Goal: Information Seeking & Learning: Learn about a topic

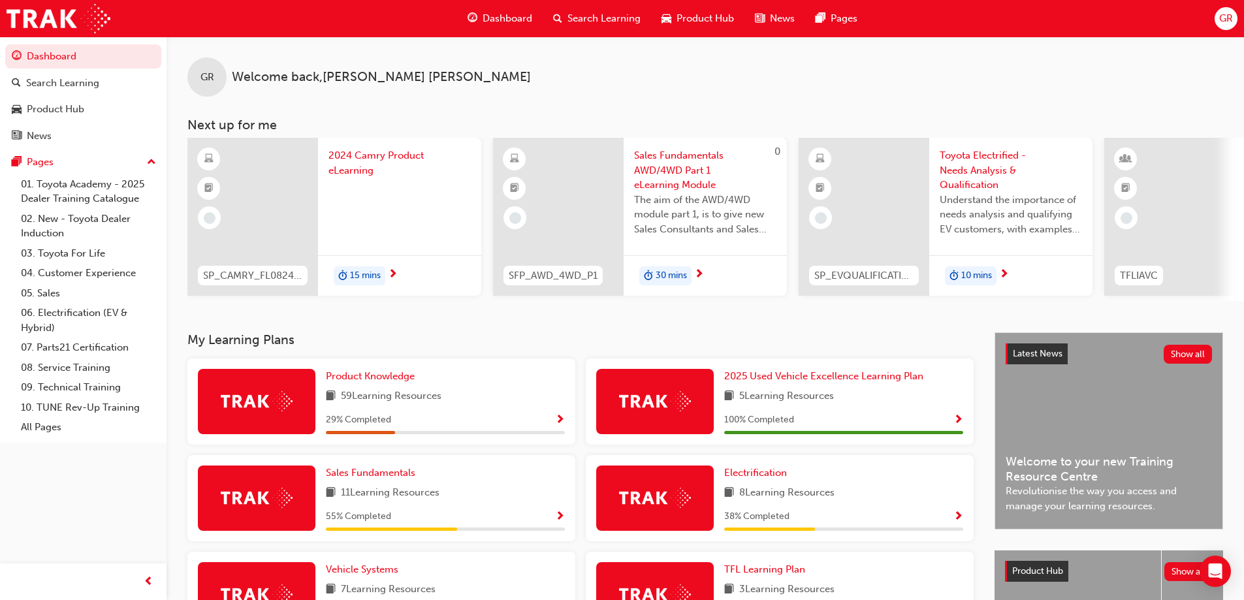
click at [562, 426] on span "Show Progress" at bounding box center [560, 421] width 10 height 12
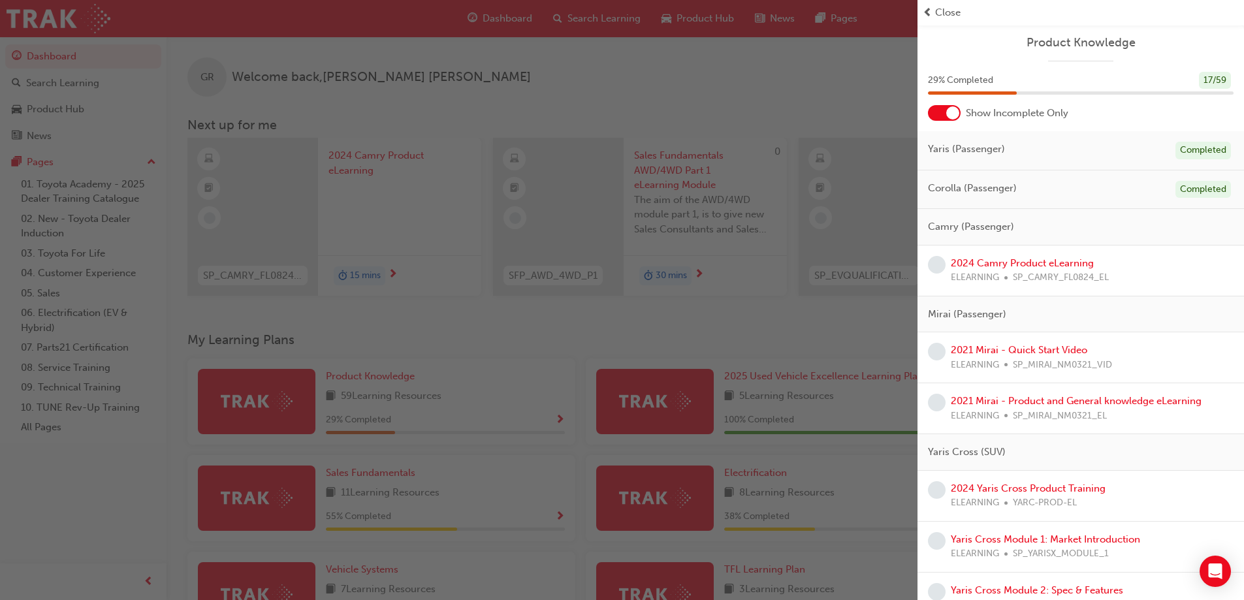
click at [606, 323] on div "button" at bounding box center [459, 300] width 918 height 600
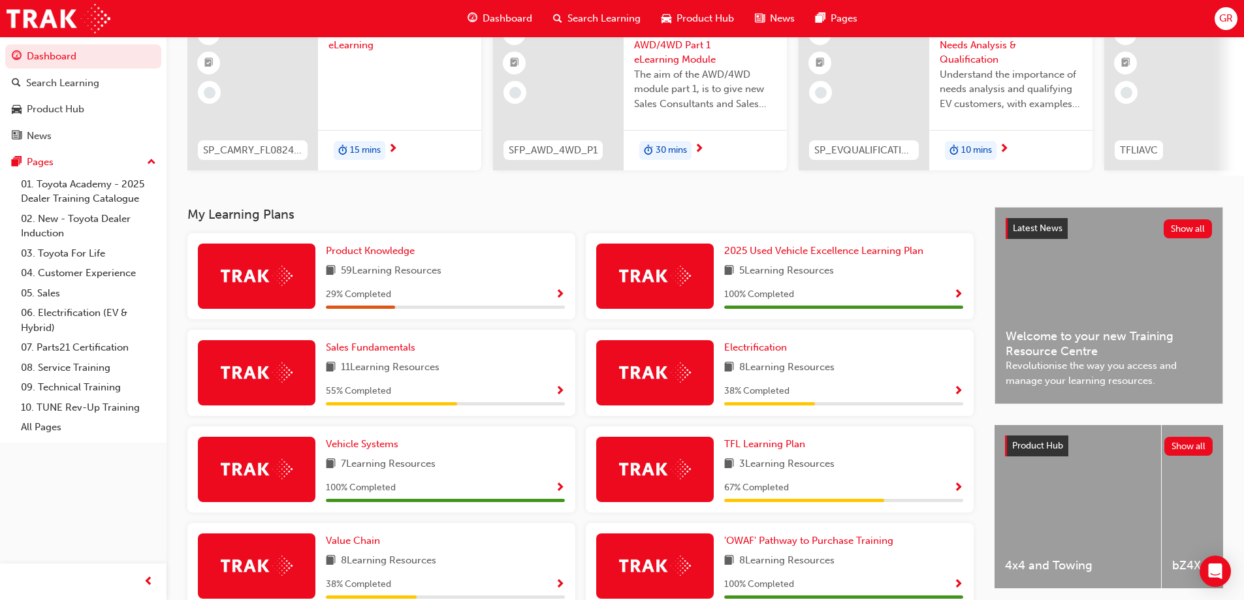
scroll to position [131, 0]
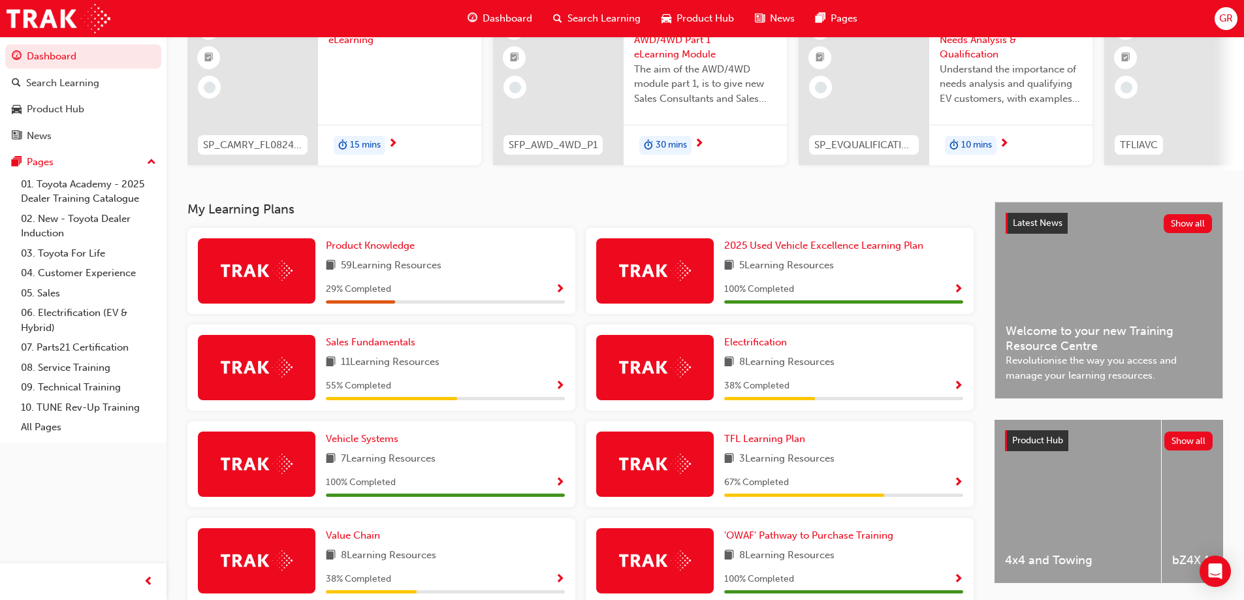
click at [554, 389] on div "55 % Completed" at bounding box center [445, 386] width 239 height 16
click at [559, 392] on span "Show Progress" at bounding box center [560, 387] width 10 height 12
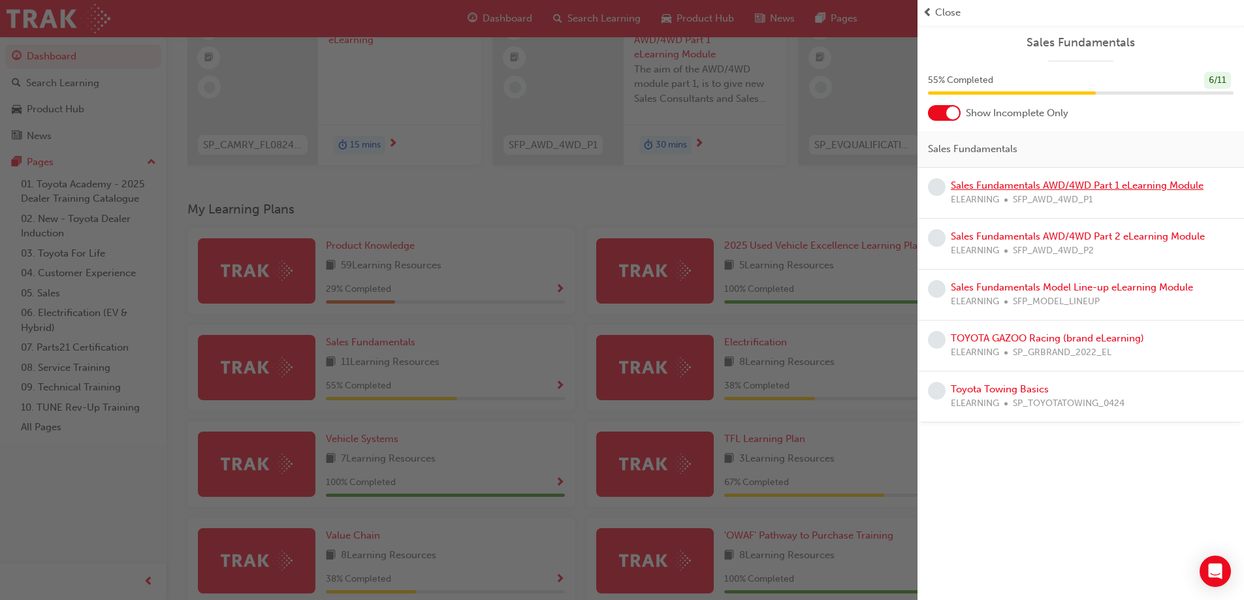
click at [1023, 187] on link "Sales Fundamentals AWD/4WD Part 1 eLearning Module" at bounding box center [1077, 186] width 253 height 12
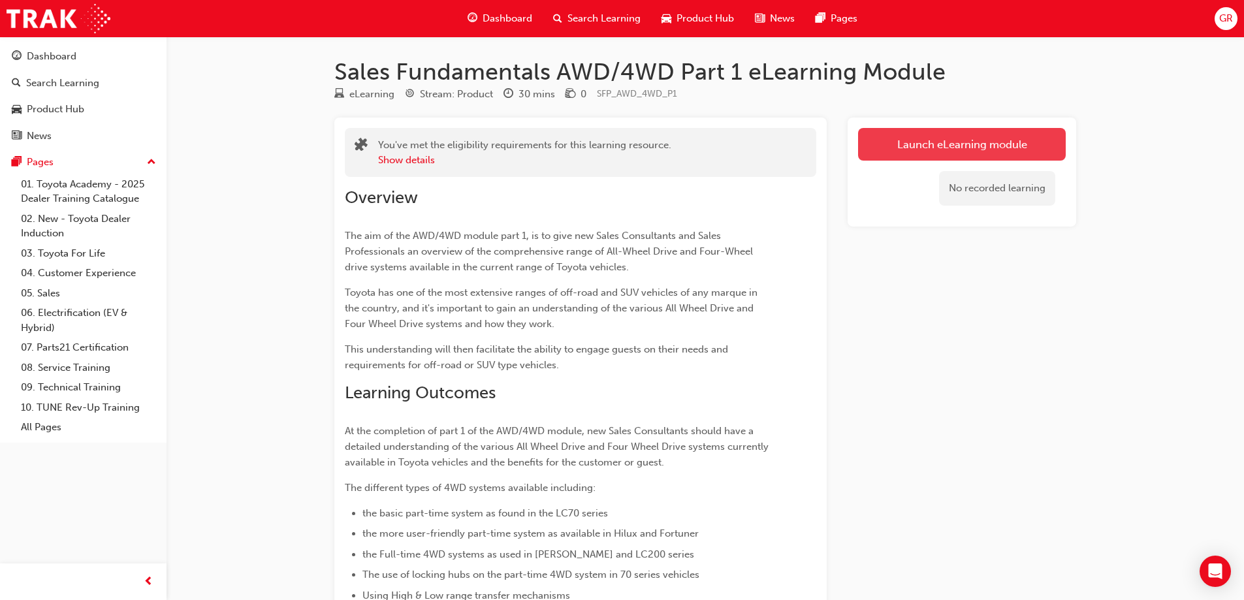
click at [929, 138] on link "Launch eLearning module" at bounding box center [962, 144] width 208 height 33
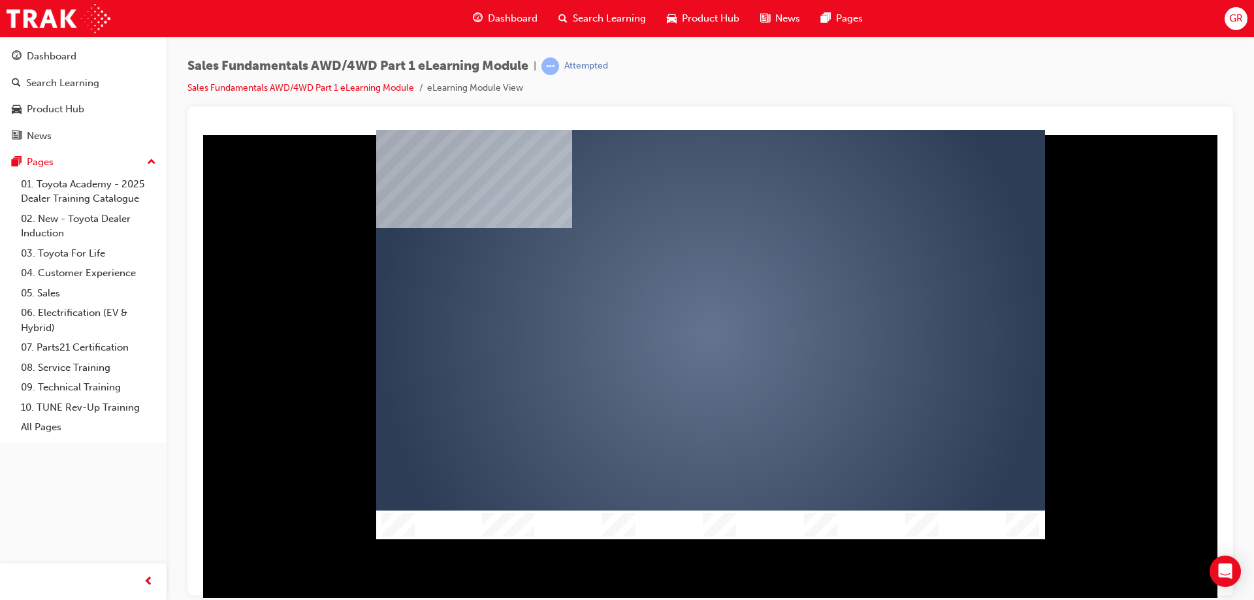
click at [673, 297] on div "play" at bounding box center [673, 297] width 0 height 0
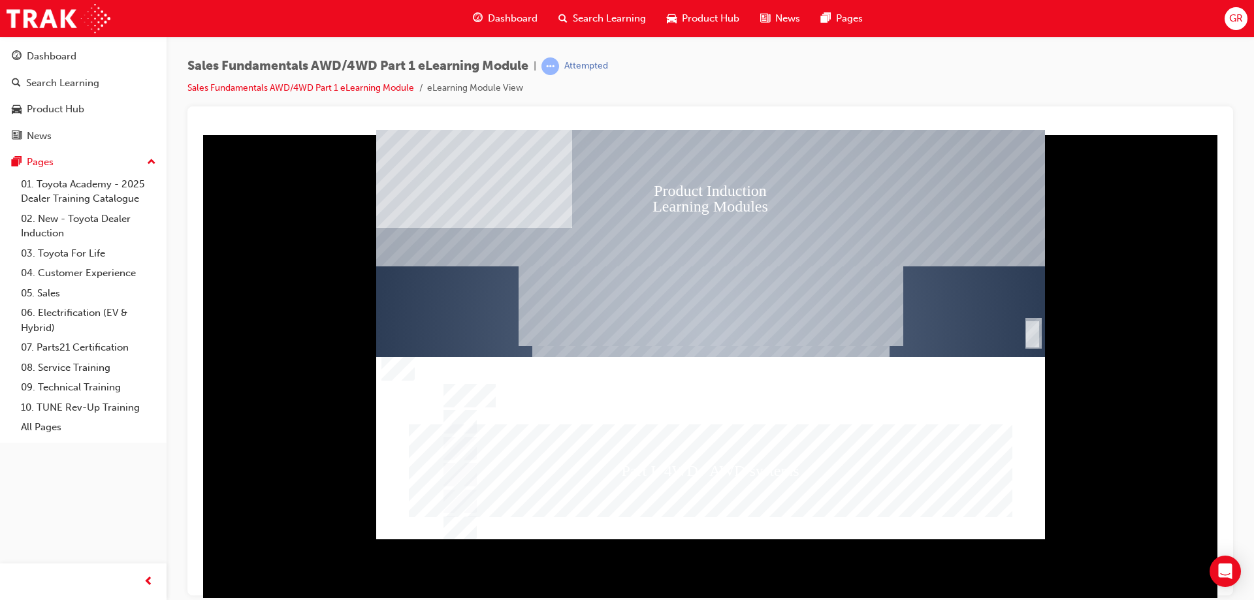
click at [1033, 329] on div "SmartShape" at bounding box center [1032, 334] width 13 height 26
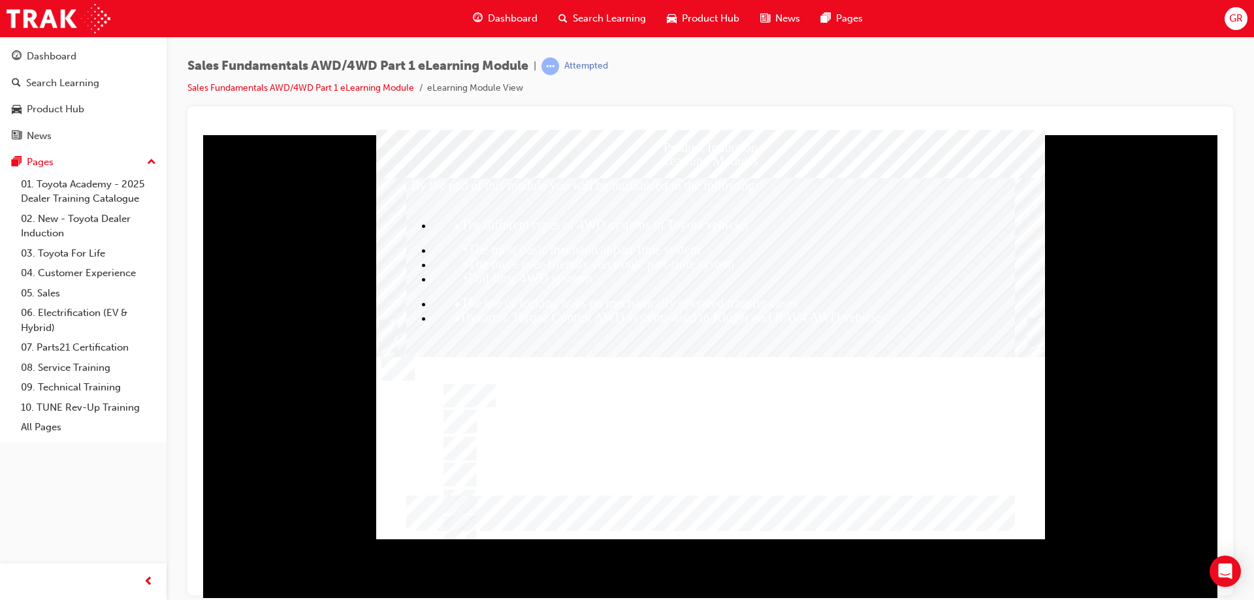
click at [1033, 329] on div "Trigger this button to continue" at bounding box center [1034, 333] width 13 height 26
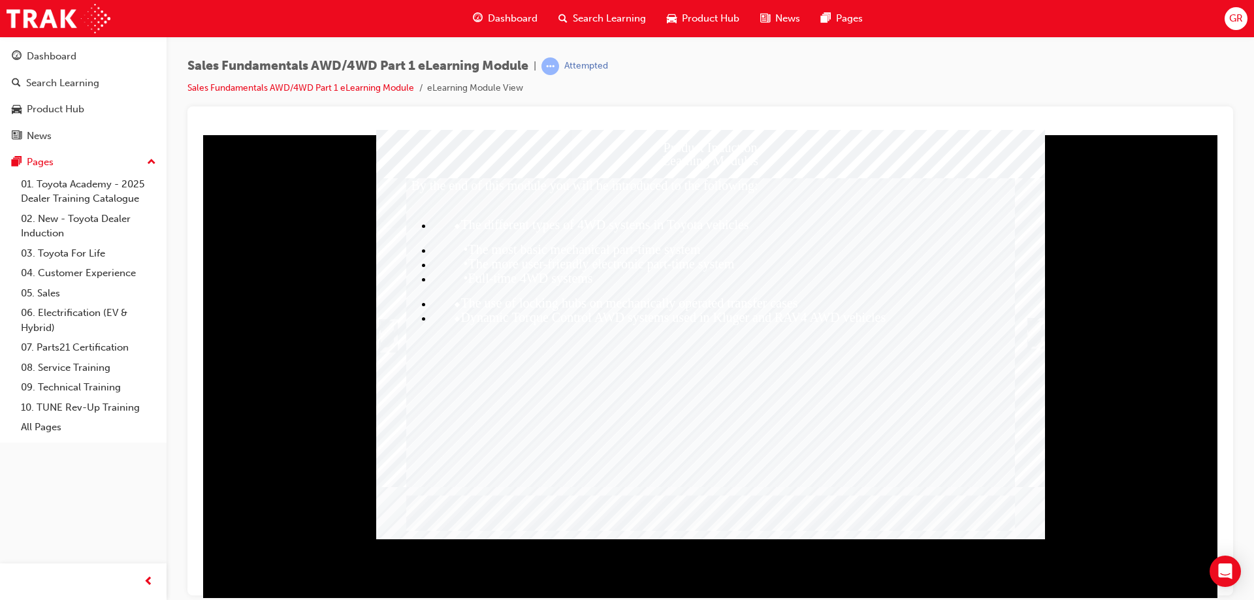
click at [1033, 329] on div "Trigger this button to continue" at bounding box center [1034, 333] width 13 height 26
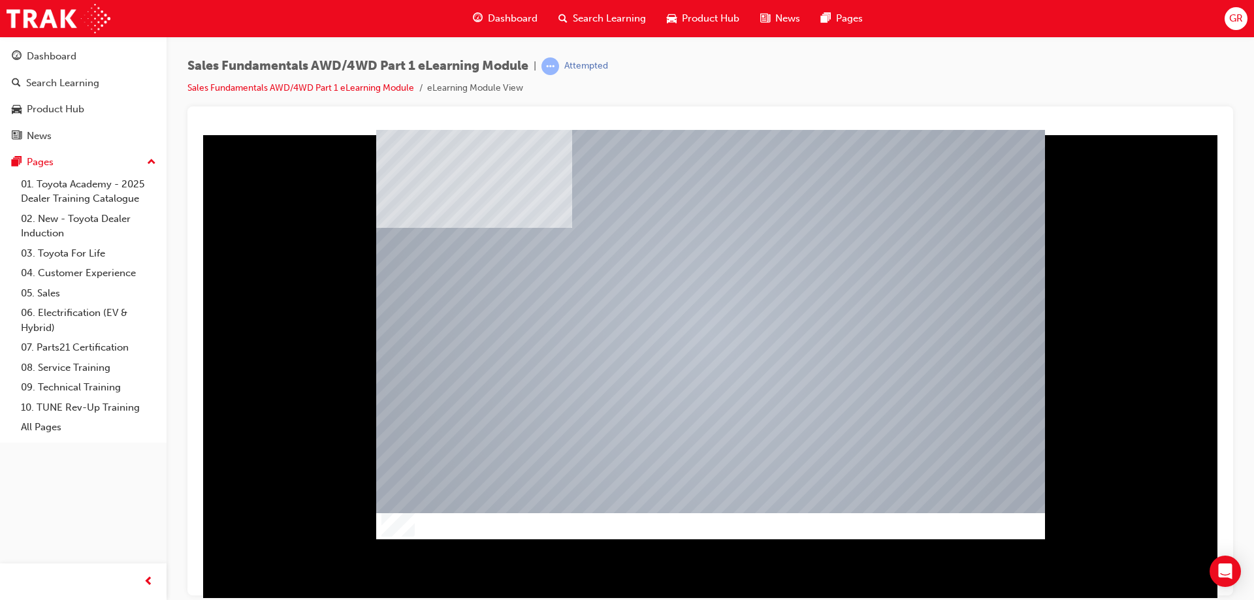
click at [1127, 476] on div at bounding box center [710, 363] width 1025 height 468
click at [1093, 407] on div at bounding box center [710, 363] width 1025 height 468
